Goal: Task Accomplishment & Management: Manage account settings

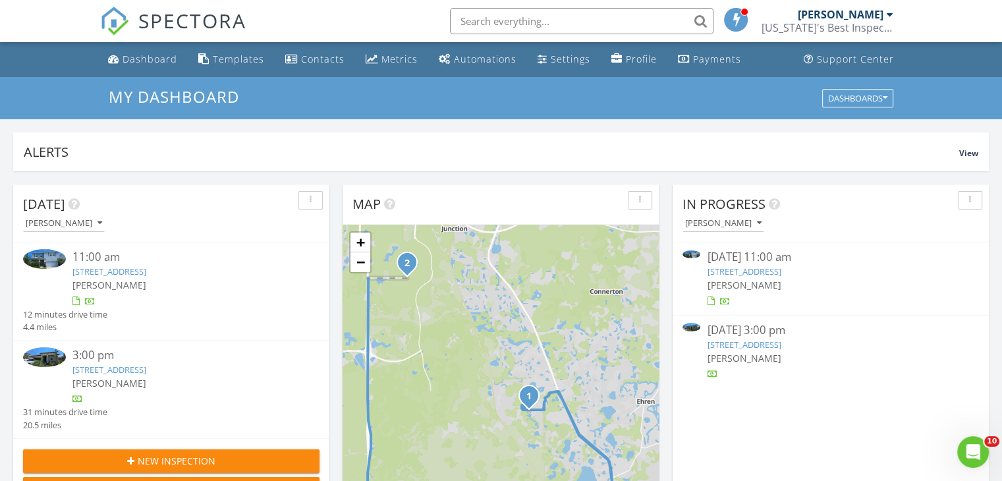
click at [781, 273] on link "7650 Broad River Ave, Land O' Lakes, FL 34638" at bounding box center [744, 272] width 74 height 12
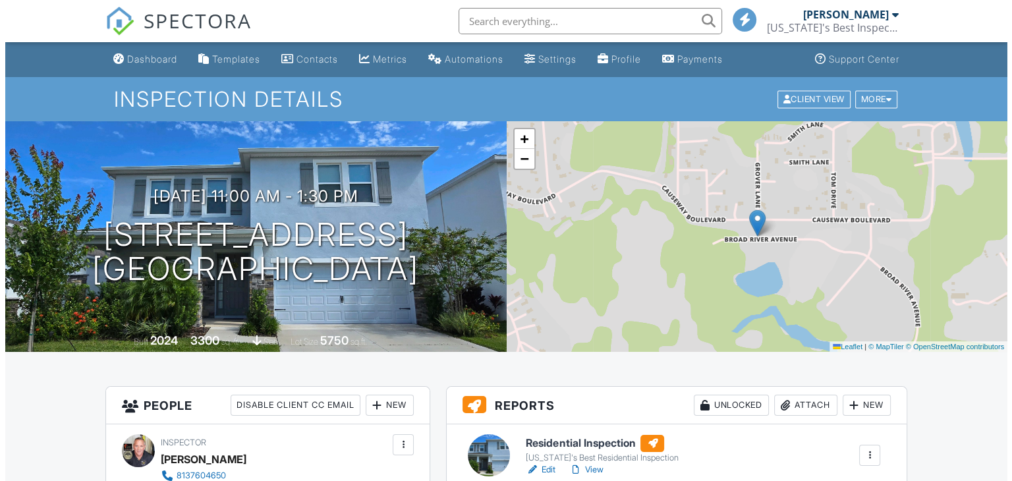
scroll to position [168, 0]
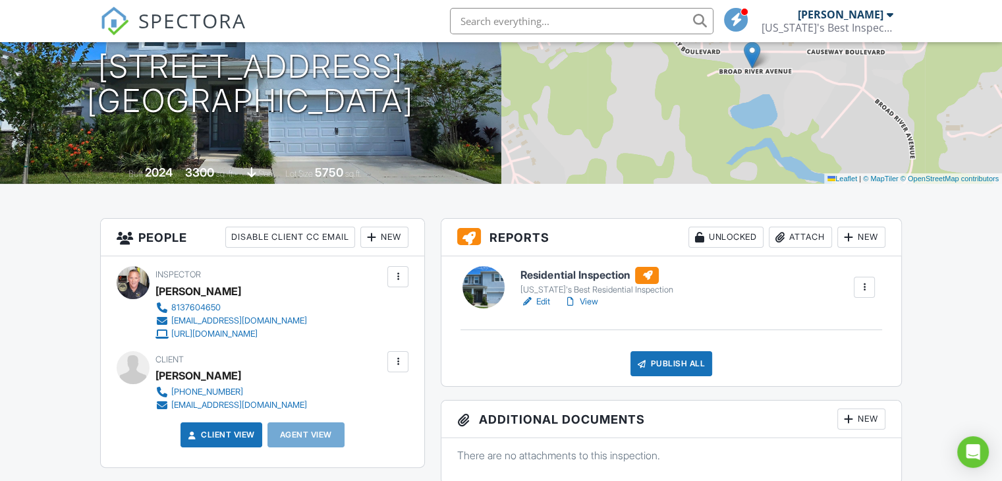
click at [823, 235] on div "Attach" at bounding box center [800, 237] width 63 height 21
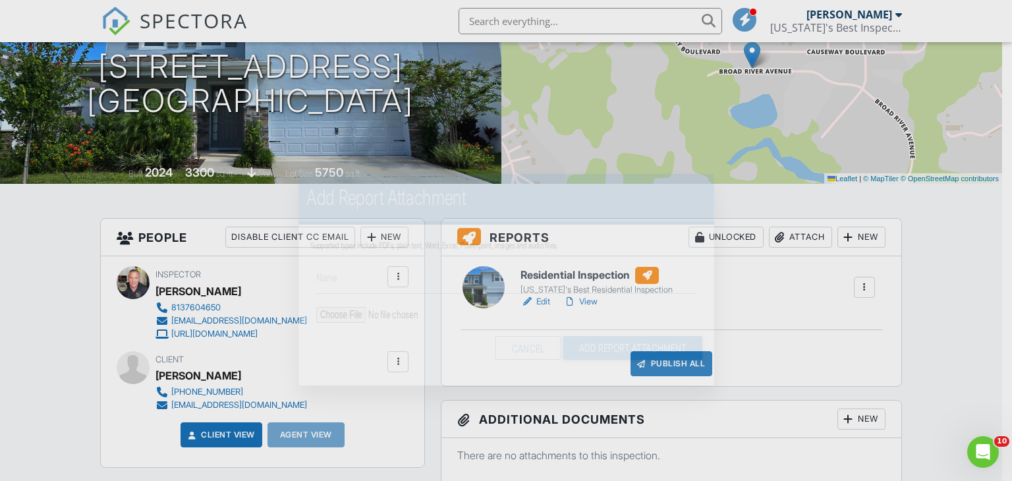
scroll to position [0, 0]
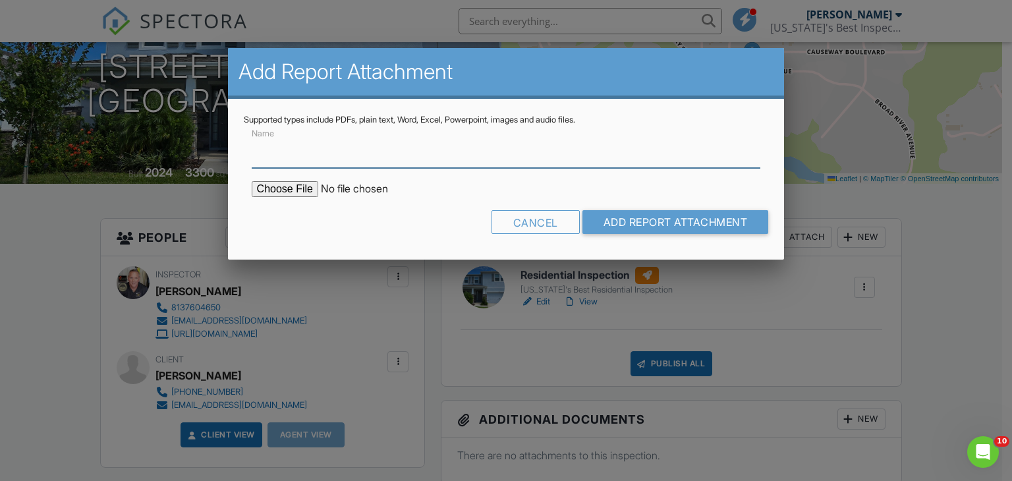
click at [283, 154] on input "Name" at bounding box center [506, 152] width 509 height 32
type input "Summary for Builder"
click at [296, 185] on input "file" at bounding box center [364, 189] width 224 height 16
type input "C:\fakepath\7650_Broad_River_Ave___Residential_Inspection.pdf"
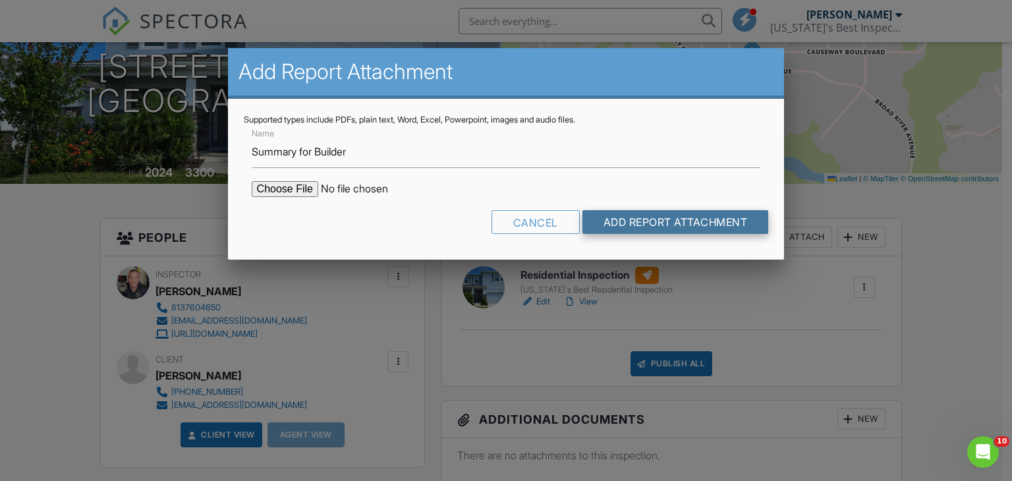
click at [636, 221] on input "Add Report Attachment" at bounding box center [675, 222] width 186 height 24
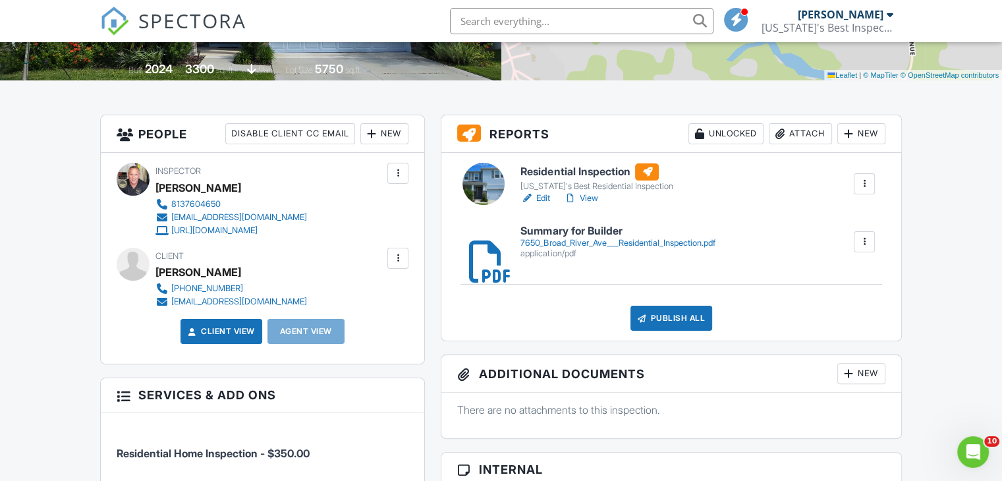
scroll to position [273, 0]
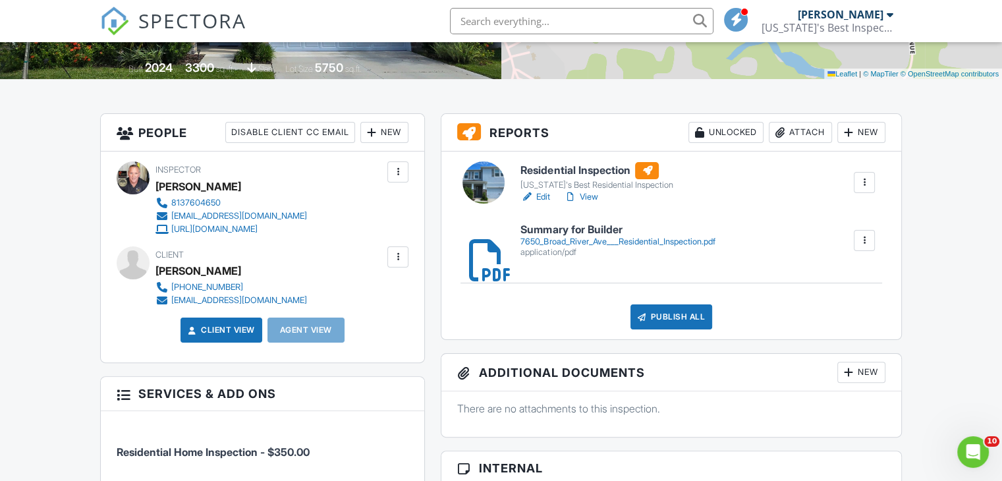
click at [591, 231] on h6 "Summary for Builder" at bounding box center [618, 230] width 194 height 12
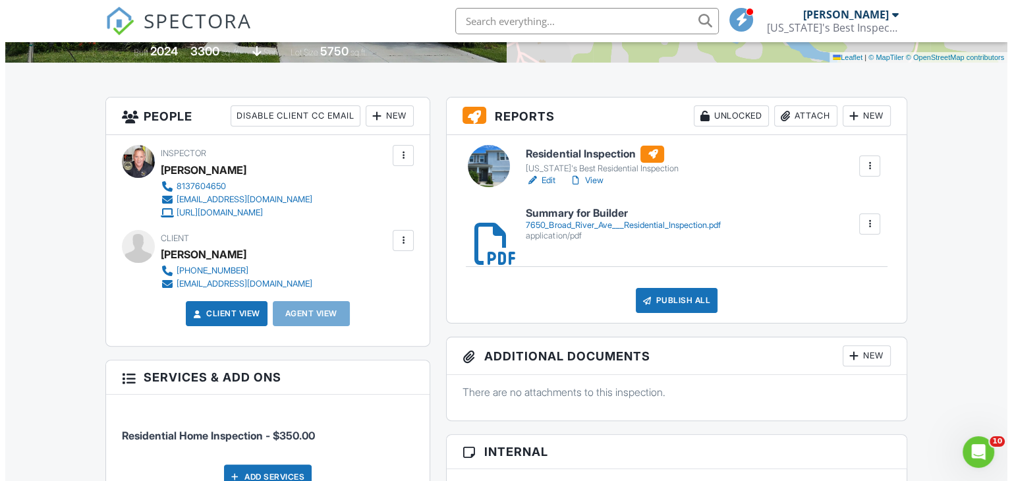
scroll to position [290, 0]
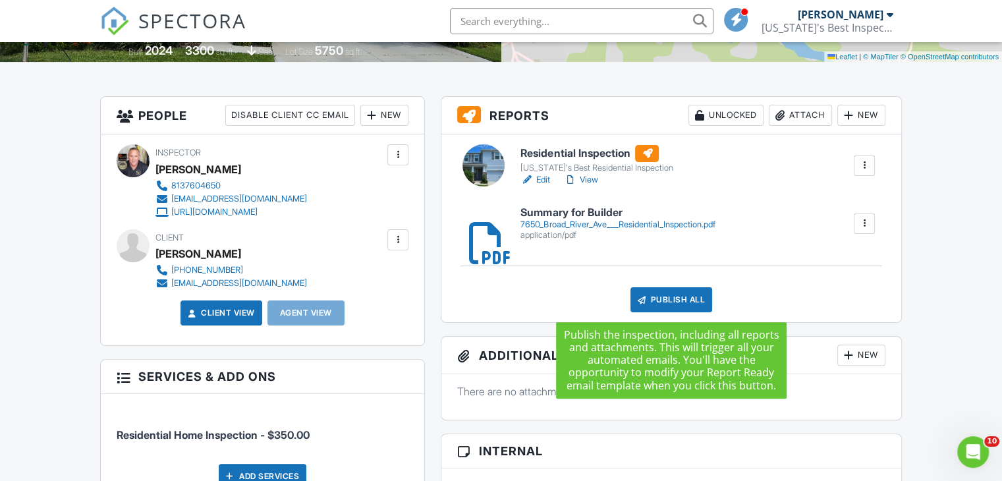
click at [685, 300] on div "Publish All" at bounding box center [672, 299] width 82 height 25
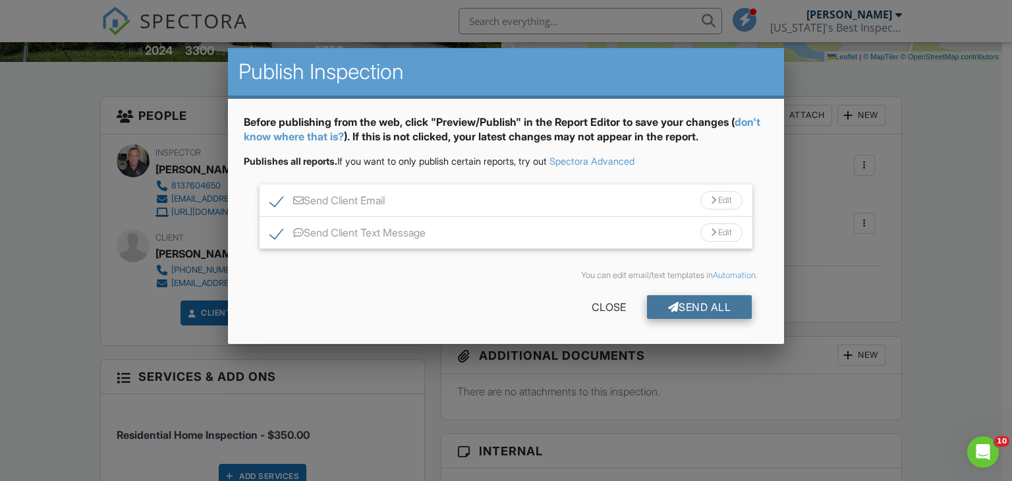
click at [701, 307] on div "Send All" at bounding box center [699, 307] width 105 height 24
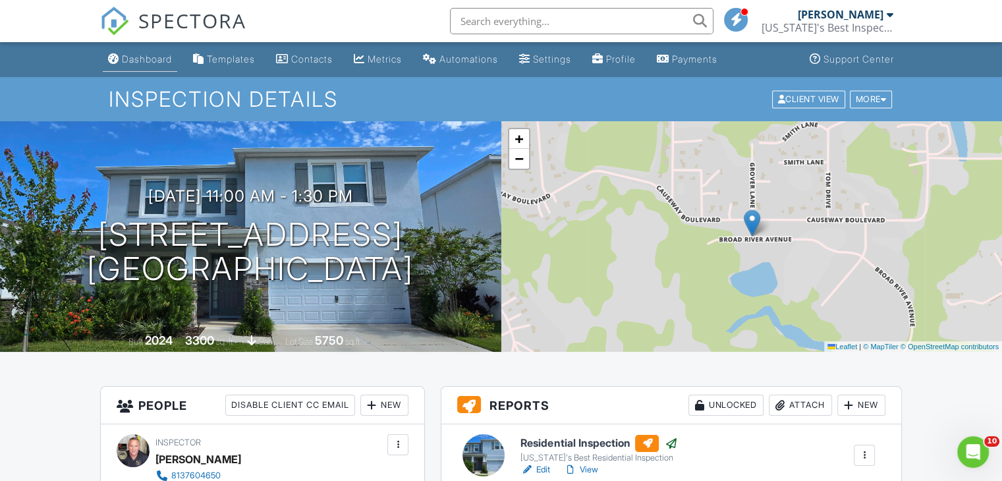
click at [146, 60] on div "Dashboard" at bounding box center [147, 58] width 50 height 11
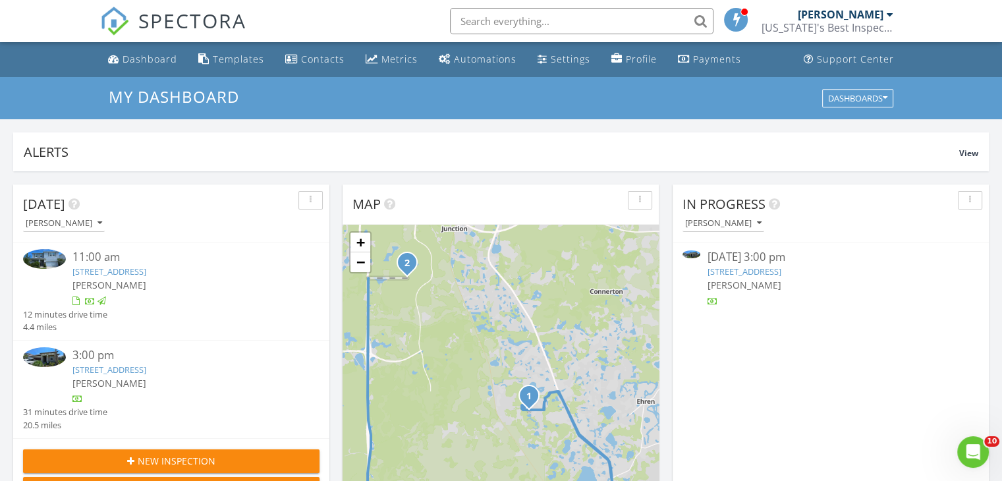
click at [781, 275] on link "10330 Banyan Breeze Blvd, Land O Lakes, Fl 34638" at bounding box center [744, 272] width 74 height 12
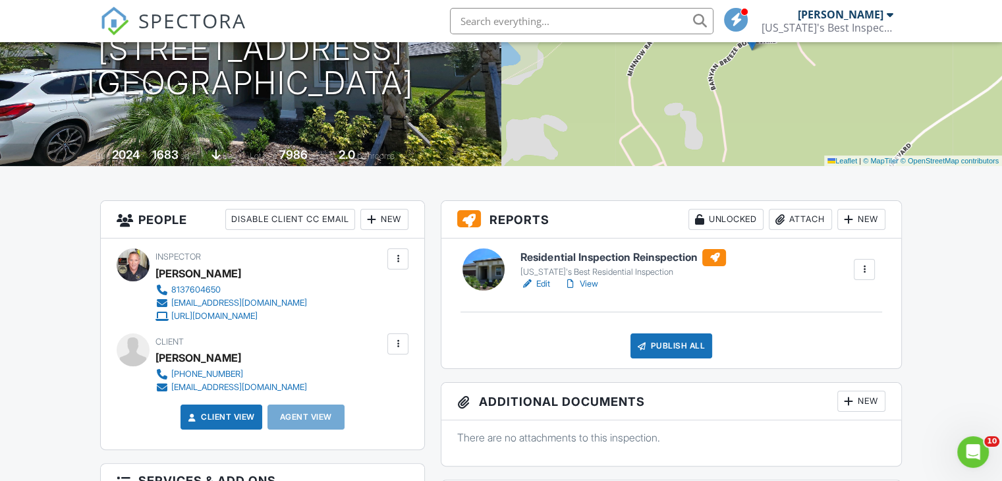
click at [601, 257] on h6 "Residential Inspection Reinspection" at bounding box center [624, 257] width 206 height 17
click at [691, 351] on div "Publish All" at bounding box center [672, 345] width 82 height 25
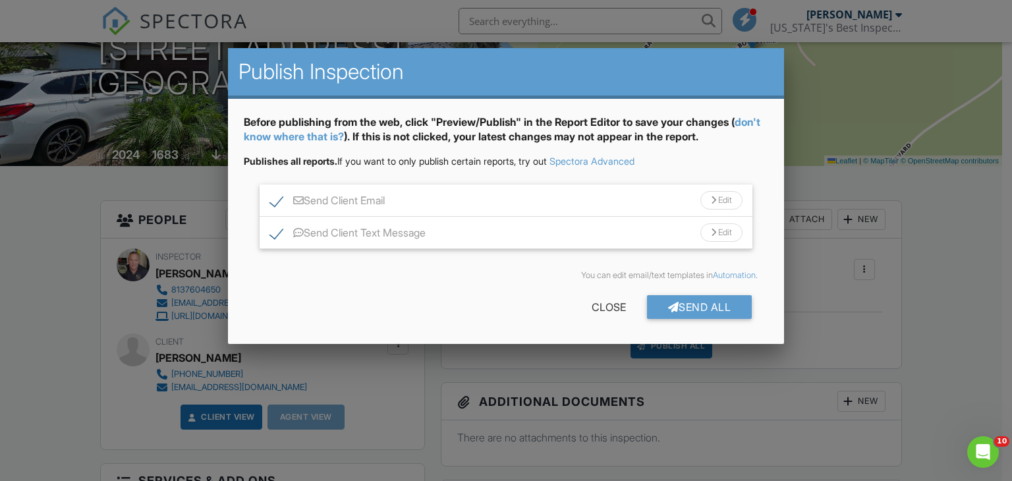
click at [934, 308] on div at bounding box center [506, 235] width 1012 height 602
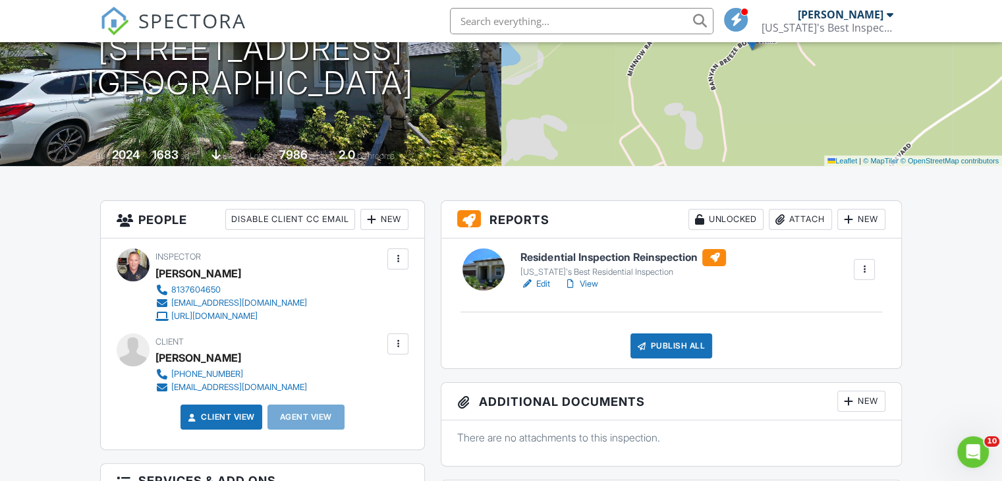
click at [625, 251] on h6 "Residential Inspection Reinspection" at bounding box center [624, 257] width 206 height 17
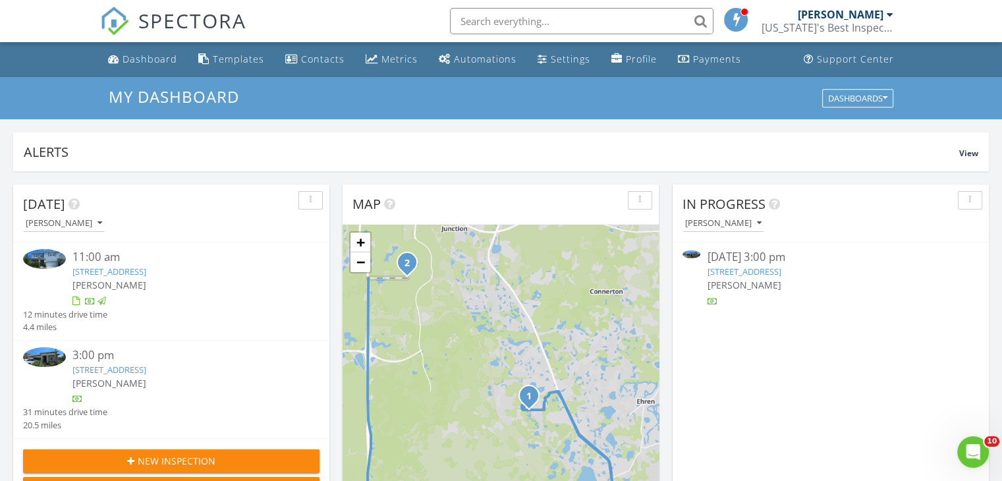
click at [781, 272] on link "[STREET_ADDRESS]" at bounding box center [744, 272] width 74 height 12
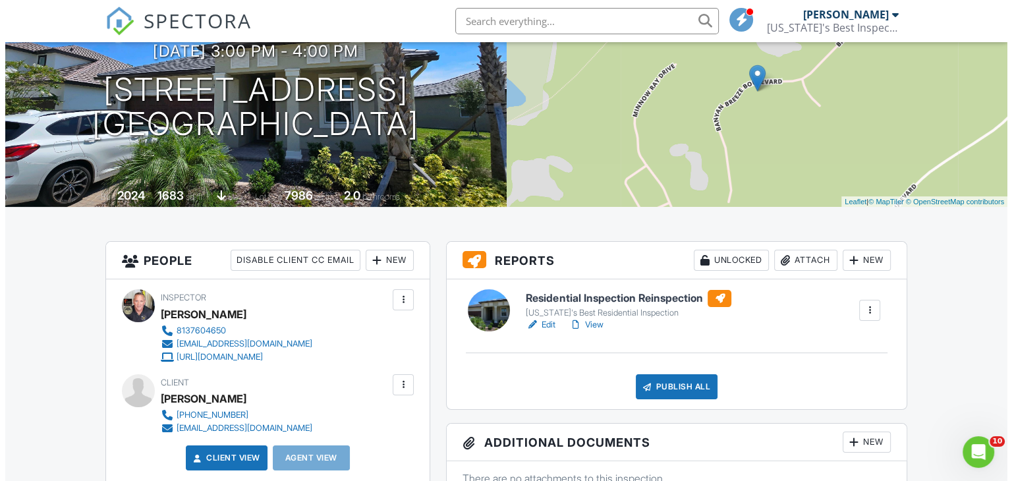
scroll to position [146, 0]
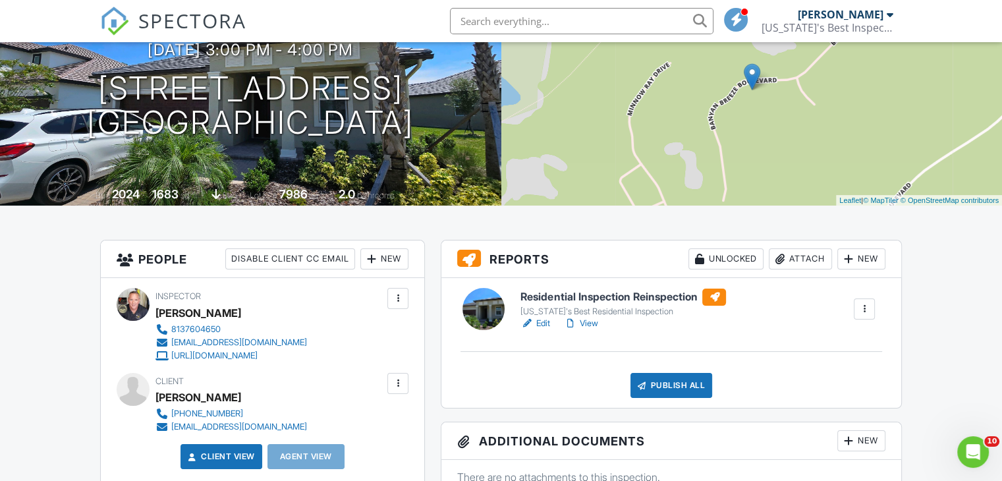
click at [806, 258] on div "Attach" at bounding box center [800, 258] width 63 height 21
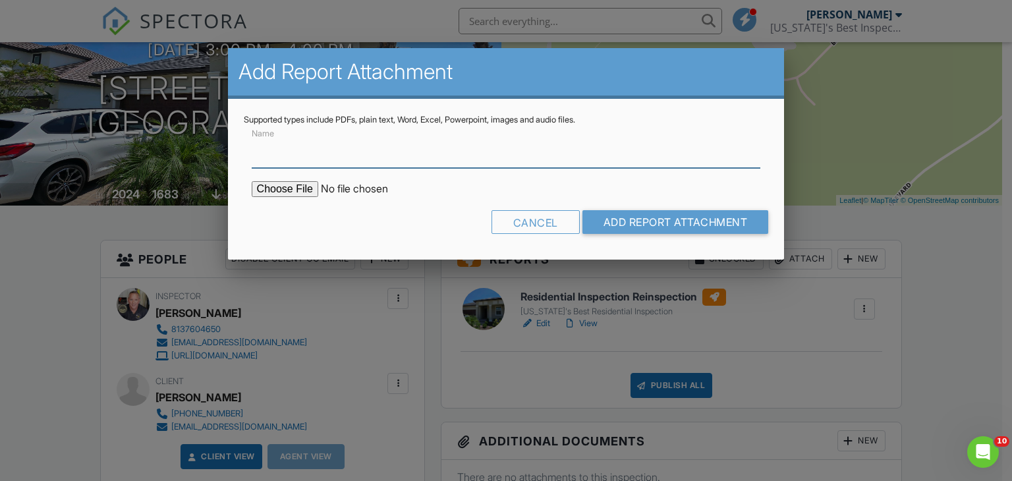
click at [300, 154] on input "Name" at bounding box center [506, 152] width 509 height 32
type input "Report PDF"
click at [295, 187] on input "file" at bounding box center [364, 189] width 224 height 16
type input "C:\fakepath\10330_Banyan_Breeze_Blvd___Residential_Inspection_Reinspection.pdf"
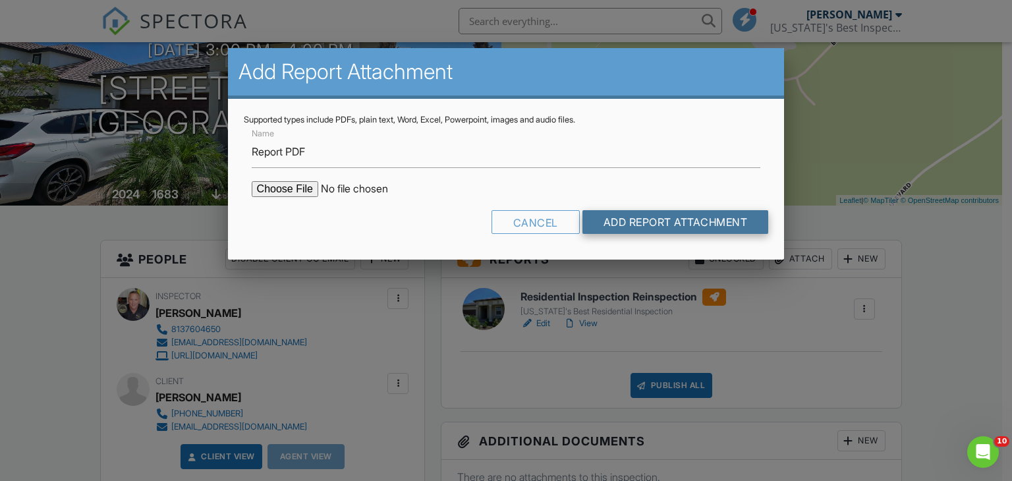
click at [630, 223] on input "Add Report Attachment" at bounding box center [675, 222] width 186 height 24
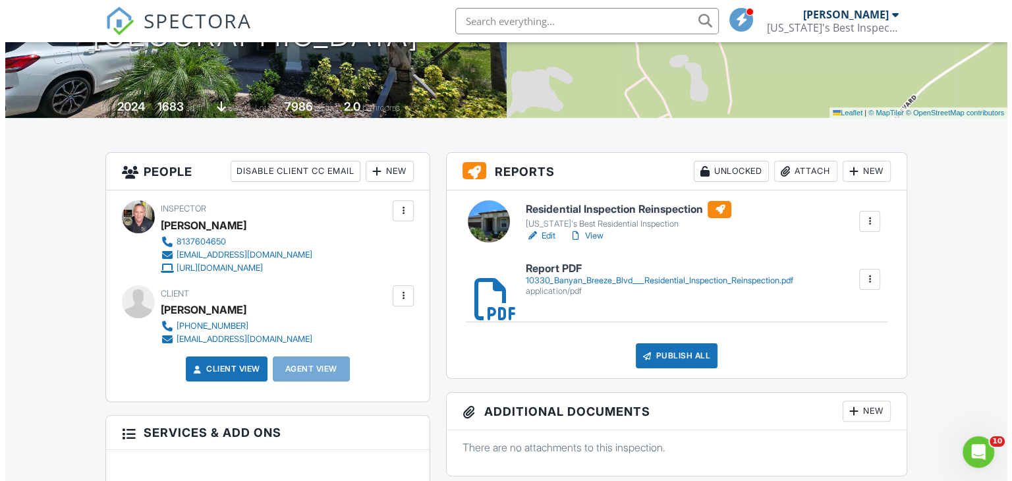
scroll to position [237, 0]
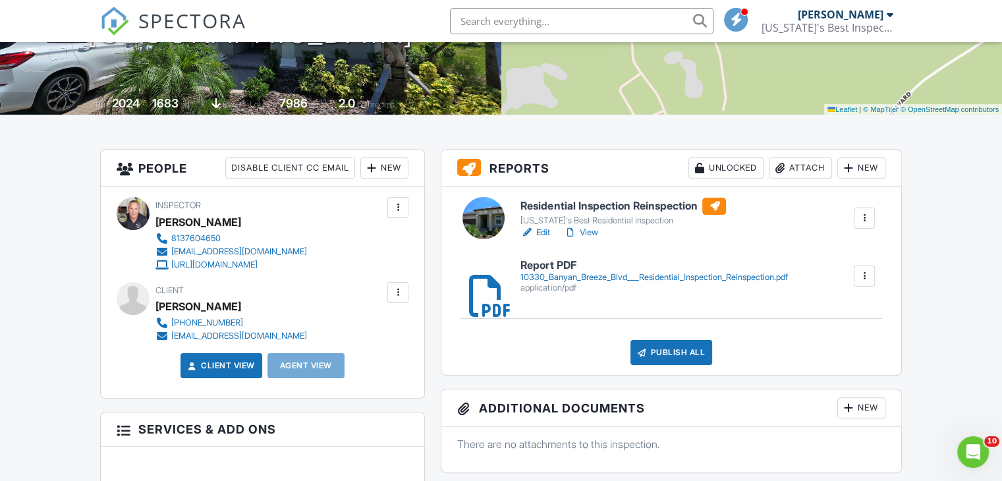
click at [676, 351] on div "Publish All" at bounding box center [672, 352] width 82 height 25
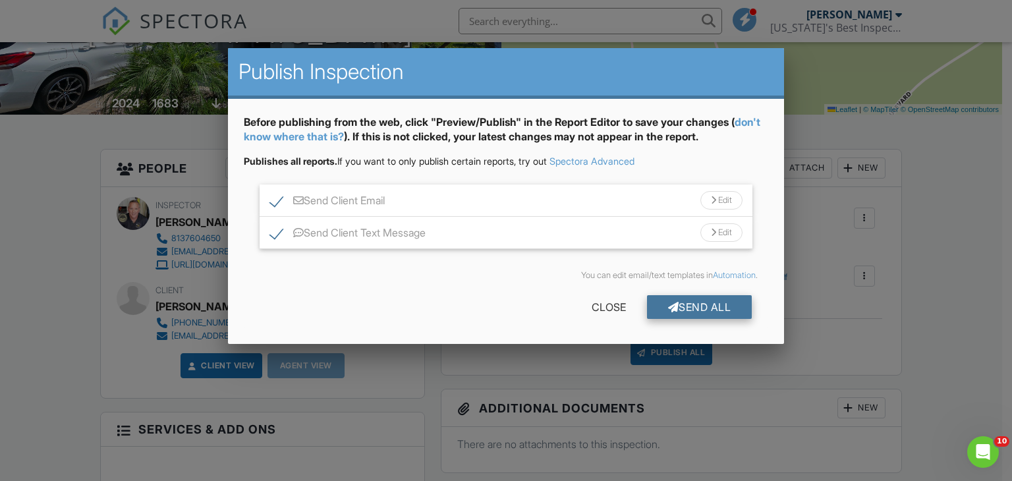
click at [732, 303] on div "Send All" at bounding box center [699, 307] width 105 height 24
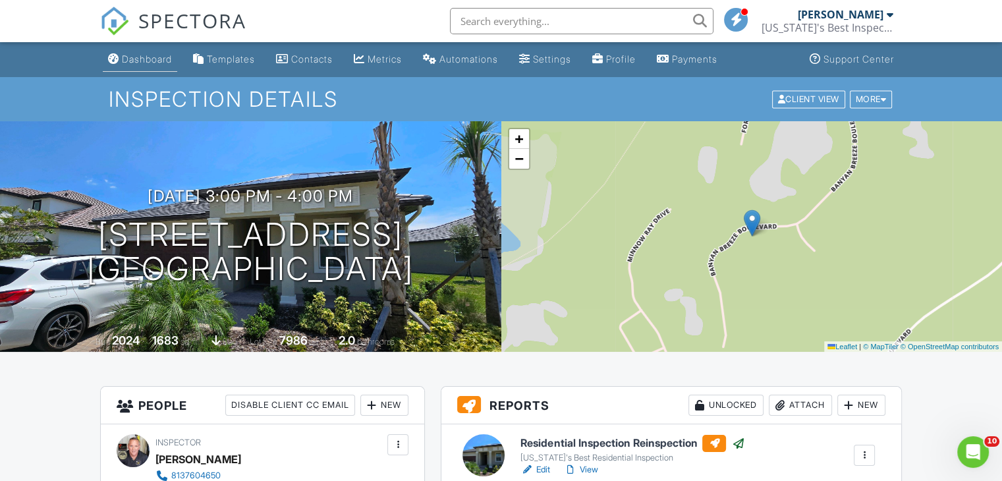
click at [141, 63] on div "Dashboard" at bounding box center [147, 58] width 50 height 11
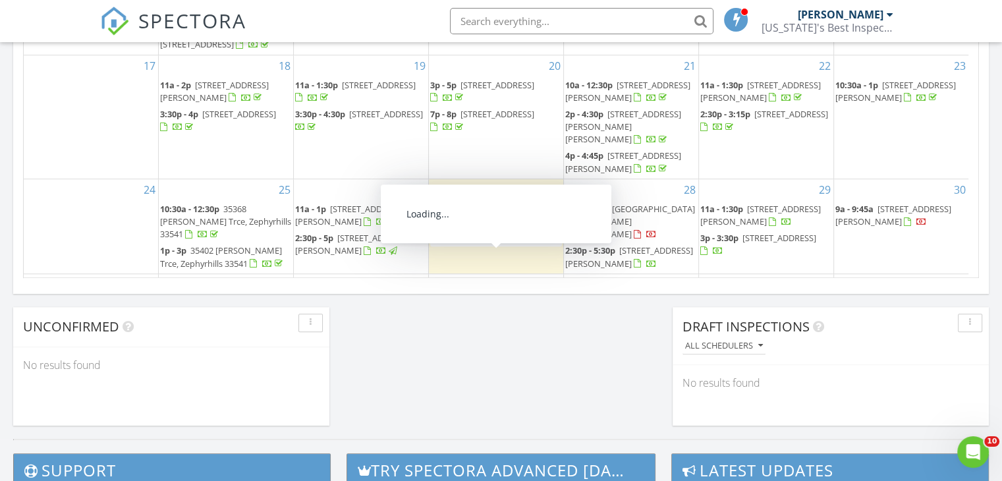
scroll to position [941, 0]
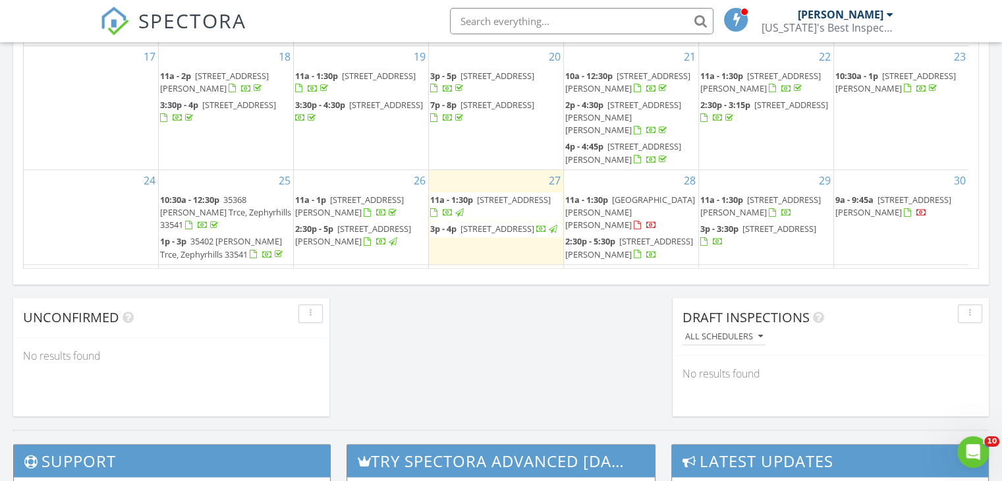
click at [642, 235] on span "3107 Mountain Spruce Ter, Wesley Chapel 33543" at bounding box center [629, 247] width 128 height 24
